Goal: Transaction & Acquisition: Purchase product/service

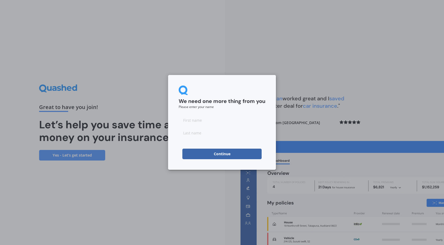
click at [208, 118] on input at bounding box center [222, 120] width 87 height 11
type input "Bjorn"
click at [196, 132] on input at bounding box center [222, 133] width 87 height 11
type input "[PERSON_NAME]"
click at [217, 155] on button "Continue" at bounding box center [221, 154] width 79 height 11
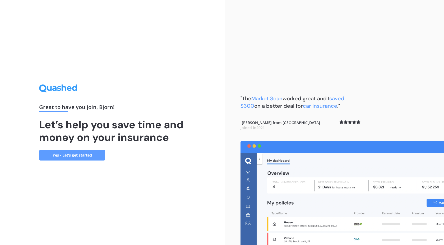
click at [84, 157] on link "Yes - Let’s get started" at bounding box center [72, 155] width 66 height 11
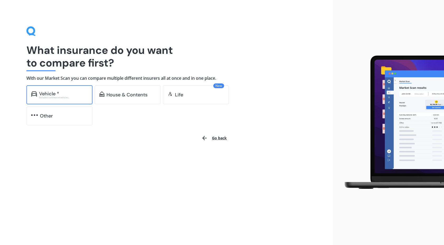
click at [61, 94] on div "Vehicle *" at bounding box center [63, 93] width 49 height 5
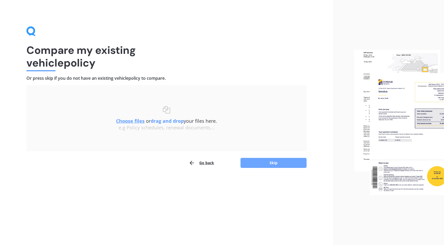
click at [269, 166] on button "Skip" at bounding box center [274, 163] width 66 height 10
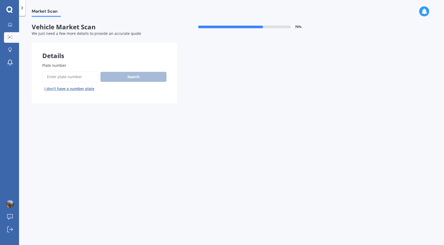
click at [63, 76] on input "Plate number" at bounding box center [70, 76] width 56 height 11
type input "jee897"
click at [126, 79] on button "Search" at bounding box center [133, 77] width 66 height 10
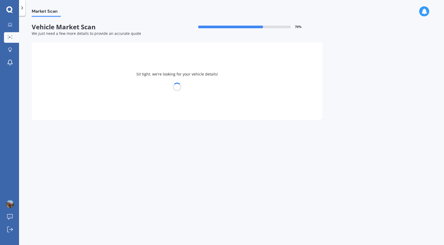
select select "TOYOTA"
select select "HIACE"
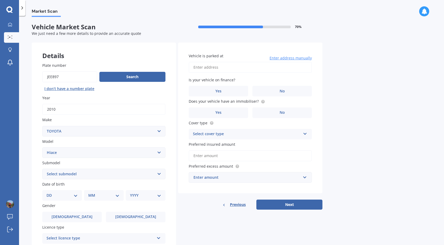
click at [149, 174] on div "Submodel Select submodel Diesel Light Van Turbo Diesel Turbo diesel 4WD Van Van…" at bounding box center [103, 169] width 123 height 19
click at [149, 176] on select "Select submodel Diesel Light Van Turbo Diesel Turbo diesel 4WD Van Van petrol 4…" at bounding box center [103, 174] width 123 height 11
select select "VAN"
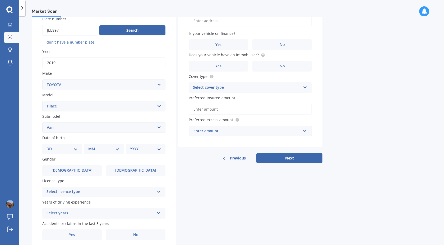
scroll to position [54, 0]
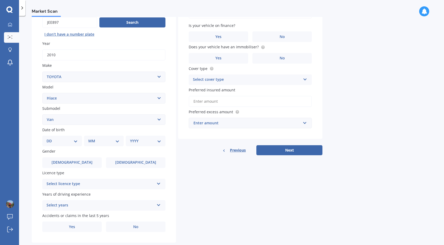
click at [74, 143] on select "DD 01 02 03 04 05 06 07 08 09 10 11 12 13 14 15 16 17 18 19 20 21 22 23 24 25 2…" at bounding box center [62, 141] width 31 height 6
select select "09"
click at [104, 139] on select "MM 01 02 03 04 05 06 07 08 09 10 11 12" at bounding box center [103, 141] width 31 height 6
select select "07"
click at [135, 143] on select "YYYY 2025 2024 2023 2022 2021 2020 2019 2018 2017 2016 2015 2014 2013 2012 2011…" at bounding box center [144, 141] width 29 height 6
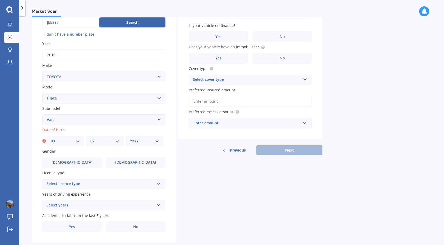
select select "1994"
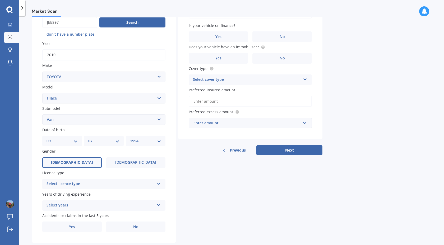
click at [82, 164] on label "[DEMOGRAPHIC_DATA]" at bounding box center [71, 163] width 59 height 11
click at [0, 0] on input "[DEMOGRAPHIC_DATA]" at bounding box center [0, 0] width 0 height 0
click at [80, 185] on div "Select licence type" at bounding box center [101, 184] width 108 height 6
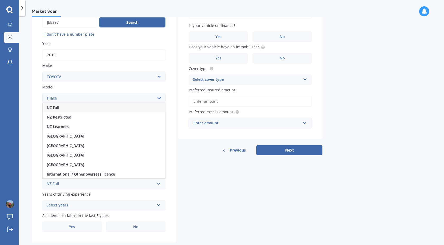
click at [57, 109] on span "NZ Full" at bounding box center [53, 107] width 12 height 5
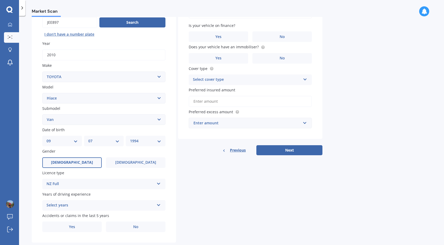
click at [61, 207] on div "Select years" at bounding box center [101, 206] width 108 height 6
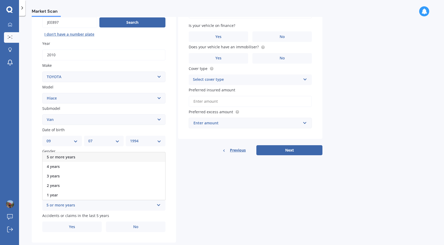
click at [62, 161] on div "5 or more years" at bounding box center [104, 158] width 123 height 10
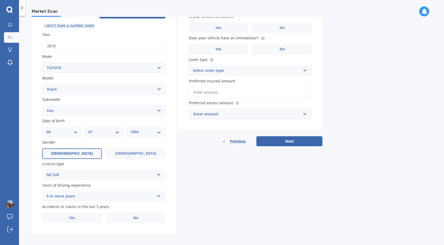
scroll to position [67, 0]
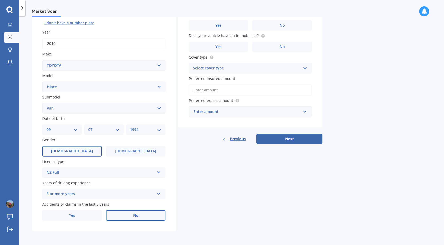
click at [128, 217] on label "No" at bounding box center [135, 215] width 59 height 11
click at [0, 0] on input "No" at bounding box center [0, 0] width 0 height 0
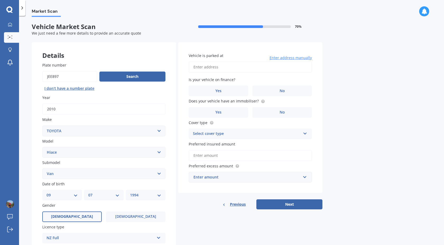
scroll to position [0, 0]
click at [207, 72] on input "Vehicle is parked at" at bounding box center [250, 67] width 123 height 11
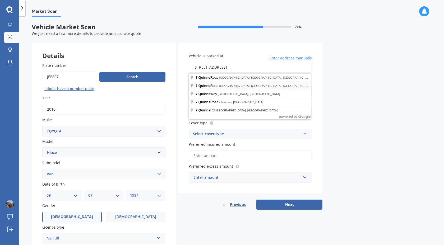
type input "[STREET_ADDRESS]"
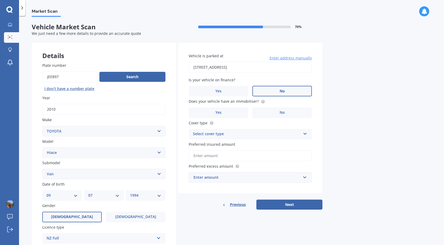
click at [270, 89] on label "No" at bounding box center [282, 91] width 59 height 11
click at [0, 0] on input "No" at bounding box center [0, 0] width 0 height 0
click at [230, 113] on label "Yes" at bounding box center [218, 113] width 59 height 11
click at [0, 0] on input "Yes" at bounding box center [0, 0] width 0 height 0
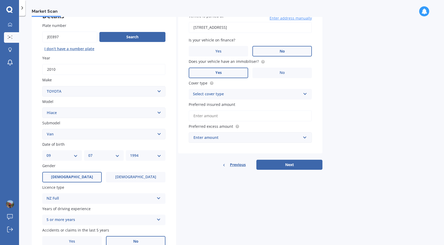
click at [300, 95] on div "Select cover type" at bounding box center [247, 94] width 108 height 6
click at [218, 105] on span "Comprehensive" at bounding box center [207, 104] width 28 height 5
click at [221, 115] on input "Preferred insured amount" at bounding box center [250, 116] width 123 height 11
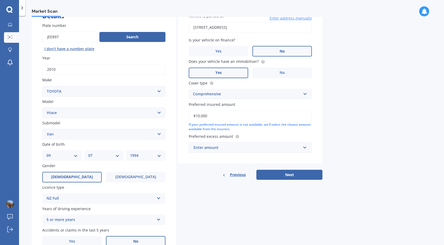
type input "$10,000"
click at [234, 152] on input "text" at bounding box center [248, 148] width 118 height 10
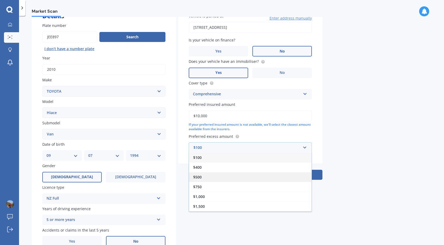
click at [209, 176] on div "$500" at bounding box center [250, 177] width 123 height 10
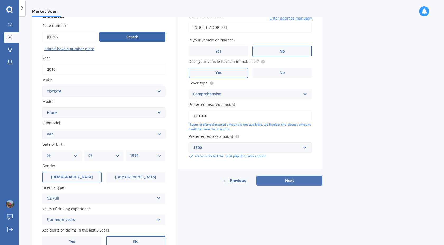
click at [282, 182] on button "Next" at bounding box center [289, 181] width 66 height 10
select select "09"
select select "07"
select select "1994"
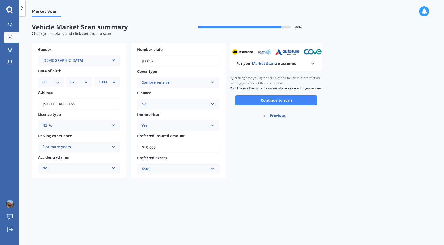
scroll to position [0, 0]
click at [270, 106] on button "Continue to scan" at bounding box center [276, 100] width 82 height 10
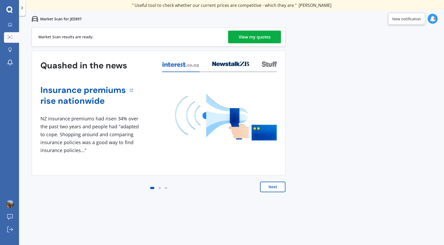
click at [247, 38] on div "View my quotes" at bounding box center [255, 37] width 32 height 13
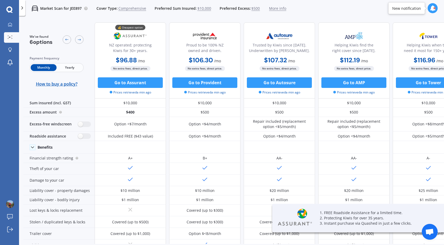
click at [67, 67] on span "Yearly" at bounding box center [70, 67] width 26 height 7
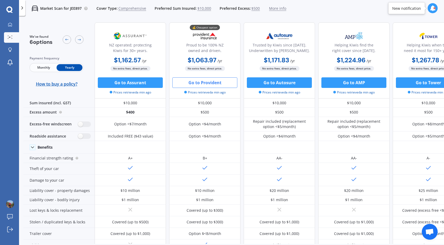
click at [206, 86] on button "Go to Provident" at bounding box center [204, 82] width 65 height 11
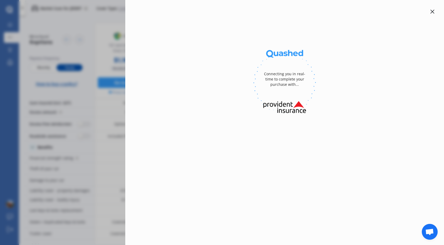
select select "Yearly"
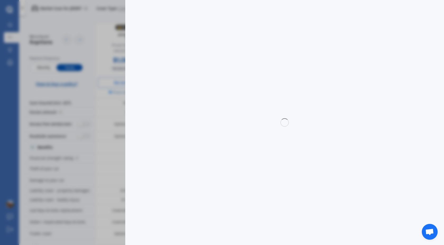
select select "full"
select select "[STREET_ADDRESS]"
select select "TOYOTA"
select select "HIACE"
select select "NO"
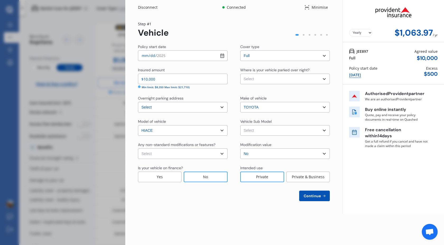
click at [266, 131] on select "Select Hiace Regius Ace Van 5dr Auto 4sp 775kg 2.0i [IMP]" at bounding box center [285, 130] width 90 height 11
select select "NZVTOYO2010AEHH"
click at [219, 152] on select "Select None [MEDICAL_DATA] System(NOS) Roll Cage Full Racing Harness" at bounding box center [183, 154] width 90 height 11
select select "none"
click at [259, 154] on select "Select No Up to $4000 Up to $6000 Greater than $6000" at bounding box center [285, 154] width 90 height 11
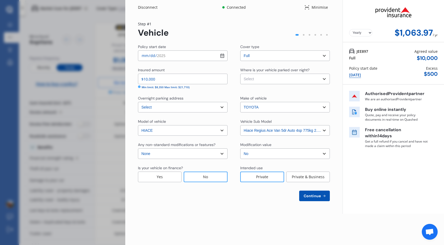
click at [302, 176] on div "Private & Business" at bounding box center [308, 177] width 44 height 11
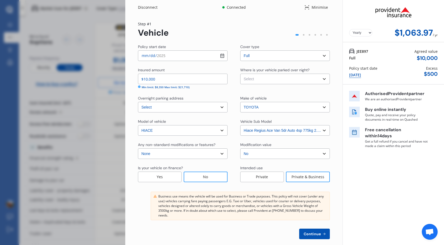
click at [271, 175] on div "Private" at bounding box center [262, 177] width 44 height 11
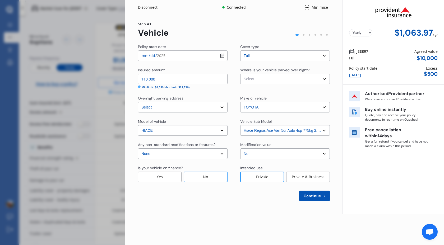
click at [307, 176] on div "Private & Business" at bounding box center [308, 177] width 44 height 11
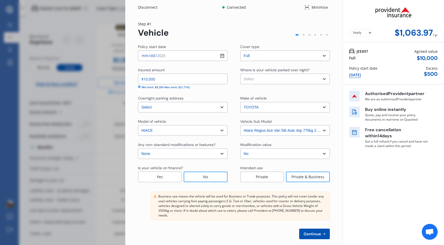
click at [257, 175] on div "Private" at bounding box center [262, 177] width 44 height 11
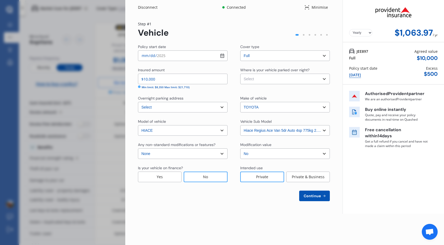
click at [275, 79] on select "Select Garage (fully enclosed) Off Street Parking Other" at bounding box center [285, 79] width 90 height 11
select select "OFF-STREET"
click at [319, 198] on span "Continue" at bounding box center [312, 196] width 19 height 4
select select "09"
select select "07"
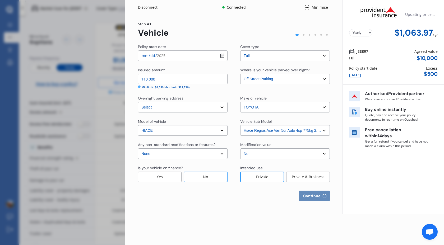
select select "1994"
select select "NZ_FULL"
select select "0"
select select "25"
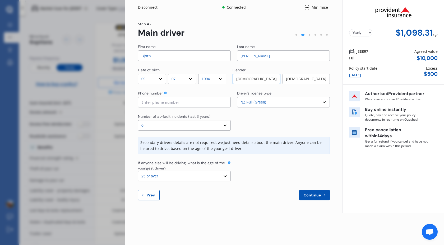
click at [288, 106] on select "Select driver's license type NZ Full (Green) NZ Supervised (Green) NZ Restricte…" at bounding box center [283, 102] width 93 height 11
click at [190, 100] on input at bounding box center [184, 102] width 93 height 11
click at [190, 105] on input at bounding box center [184, 102] width 93 height 11
type input "0204393930"
click at [305, 194] on span "Continue" at bounding box center [312, 195] width 19 height 4
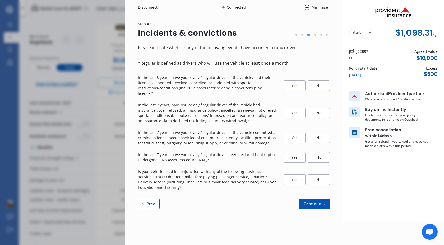
click at [322, 83] on div "No" at bounding box center [319, 85] width 22 height 11
click at [319, 111] on div "No" at bounding box center [319, 113] width 22 height 11
click at [315, 136] on div "No" at bounding box center [319, 138] width 22 height 11
click at [324, 152] on div "No" at bounding box center [319, 157] width 22 height 11
click at [319, 177] on div "No" at bounding box center [319, 180] width 22 height 11
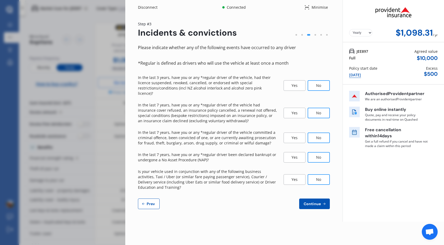
click at [316, 202] on span "Continue" at bounding box center [312, 204] width 19 height 4
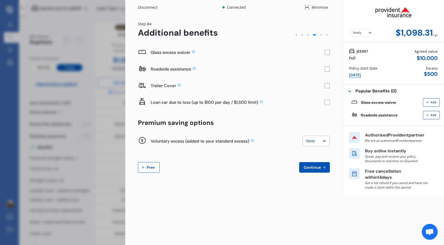
click at [325, 54] on rect at bounding box center [327, 52] width 5 height 5
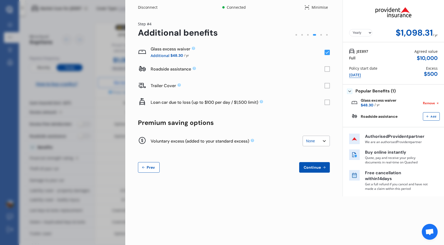
click at [325, 54] on rect at bounding box center [327, 52] width 5 height 5
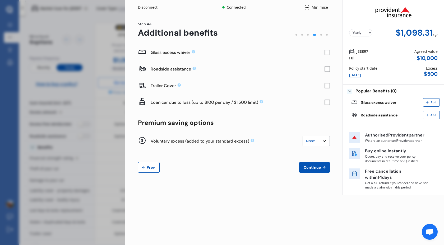
click at [328, 53] on rect at bounding box center [327, 52] width 5 height 5
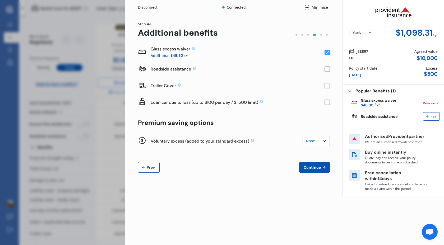
click at [146, 8] on div "Disconnect" at bounding box center [150, 7] width 25 height 5
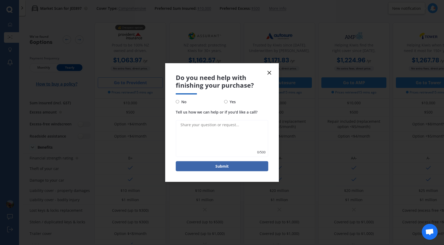
click at [267, 72] on icon at bounding box center [269, 73] width 6 height 6
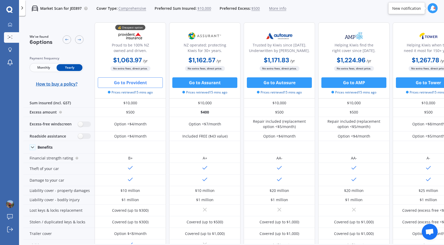
click at [201, 8] on span "$10,000" at bounding box center [205, 8] width 14 height 5
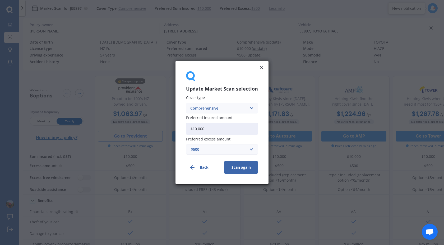
click at [208, 130] on input "$10,000" at bounding box center [222, 129] width 72 height 12
type input "$1"
type input "$20,000"
click at [239, 165] on button "Scan again" at bounding box center [241, 167] width 34 height 13
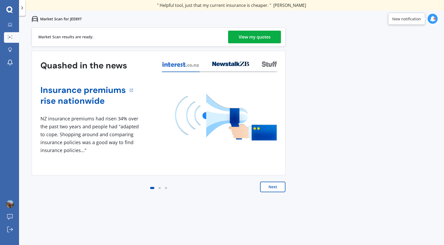
click at [247, 34] on div "View my quotes" at bounding box center [255, 37] width 32 height 13
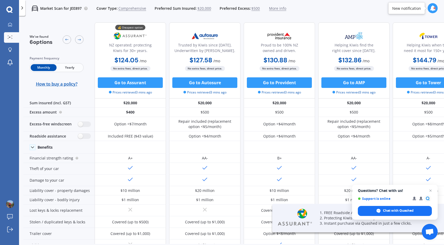
click at [66, 69] on span "Yearly" at bounding box center [70, 67] width 26 height 7
